Goal: Find specific page/section: Locate a particular part of the current website

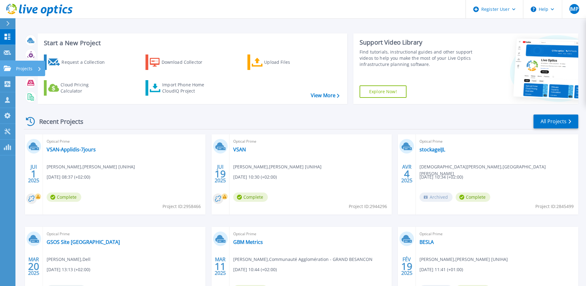
click at [15, 67] on link "Projects Projects" at bounding box center [7, 69] width 15 height 16
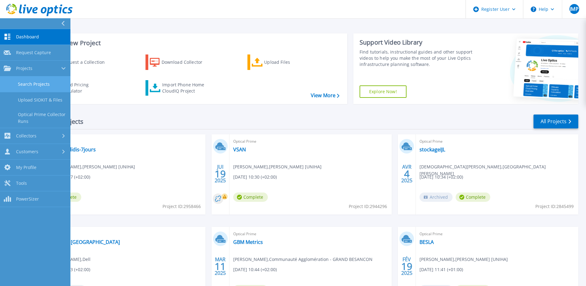
click at [22, 79] on link "Search Projects" at bounding box center [35, 84] width 70 height 16
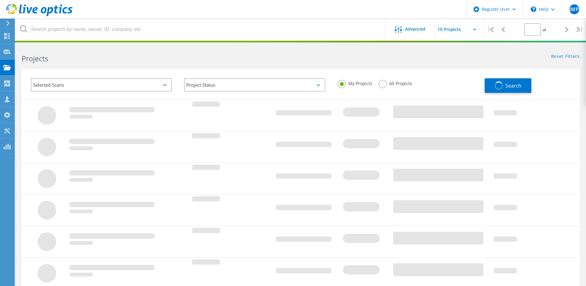
type input "1"
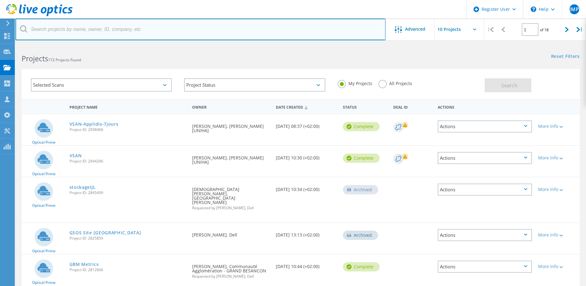
click at [82, 26] on input "text" at bounding box center [200, 30] width 370 height 22
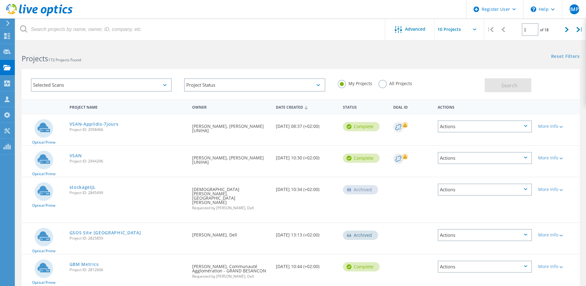
click at [383, 84] on label "All Projects" at bounding box center [396, 83] width 34 height 6
click at [0, 0] on input "All Projects" at bounding box center [0, 0] width 0 height 0
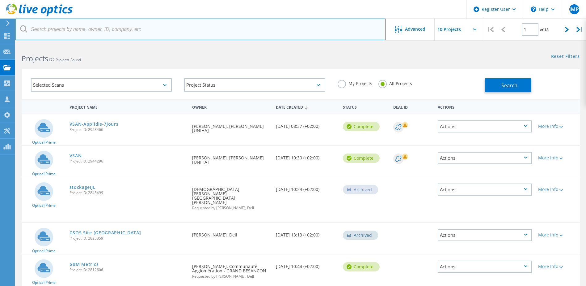
click at [188, 33] on input "text" at bounding box center [200, 30] width 370 height 22
paste input "[PERSON_NAME][EMAIL_ADDRESS][DOMAIN_NAME]"
type input "[PERSON_NAME][EMAIL_ADDRESS][DOMAIN_NAME]"
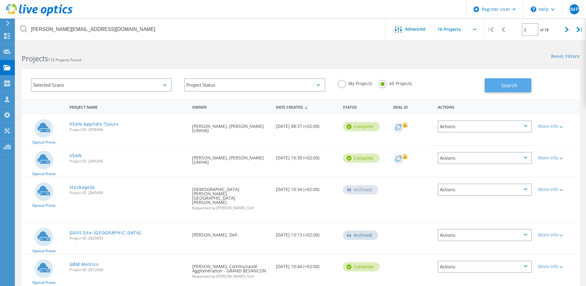
click at [527, 87] on button "Search" at bounding box center [508, 85] width 47 height 14
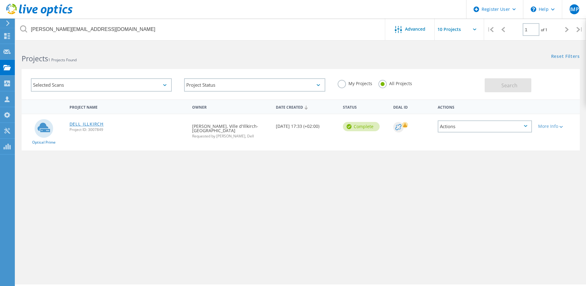
click at [96, 125] on link "DELL_ILLKIRCH" at bounding box center [87, 124] width 34 height 4
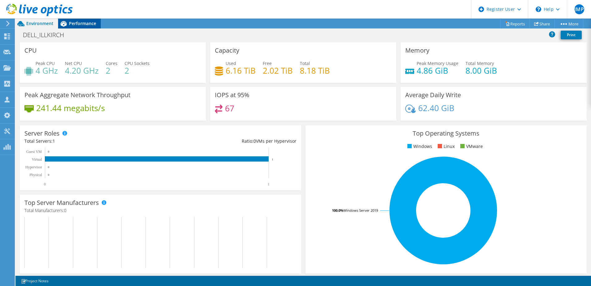
click at [83, 20] on div "Performance" at bounding box center [79, 24] width 43 height 10
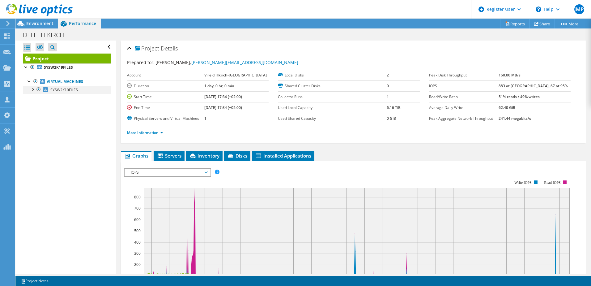
click at [33, 88] on div at bounding box center [32, 89] width 6 height 6
click at [42, 23] on span "Environment" at bounding box center [39, 23] width 27 height 6
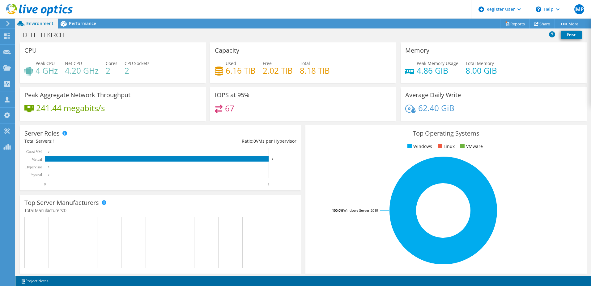
scroll to position [62, 0]
